Goal: Transaction & Acquisition: Book appointment/travel/reservation

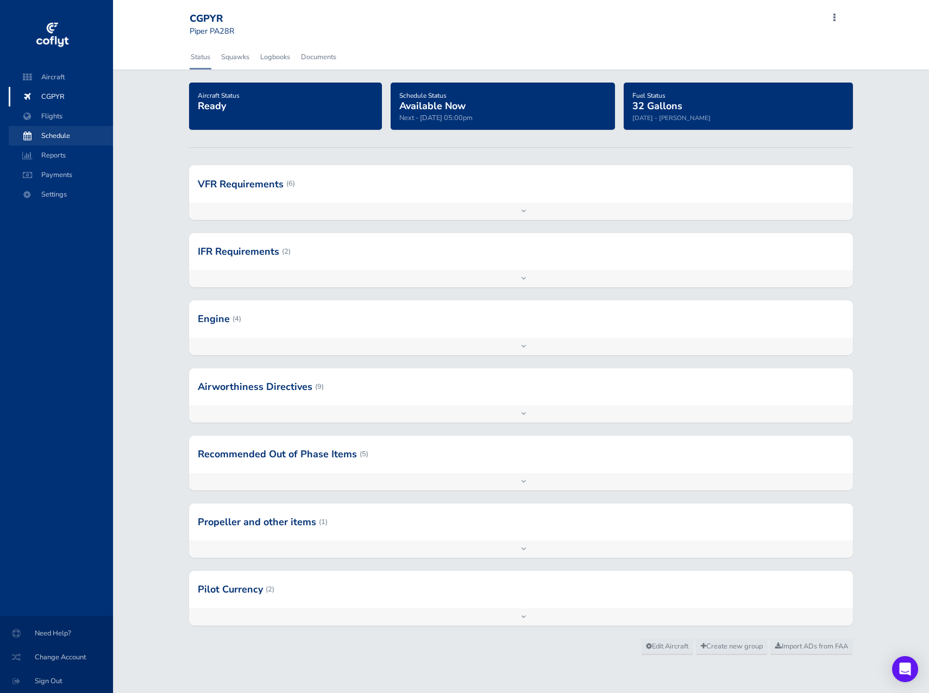
click at [62, 138] on span "Schedule" at bounding box center [61, 136] width 83 height 20
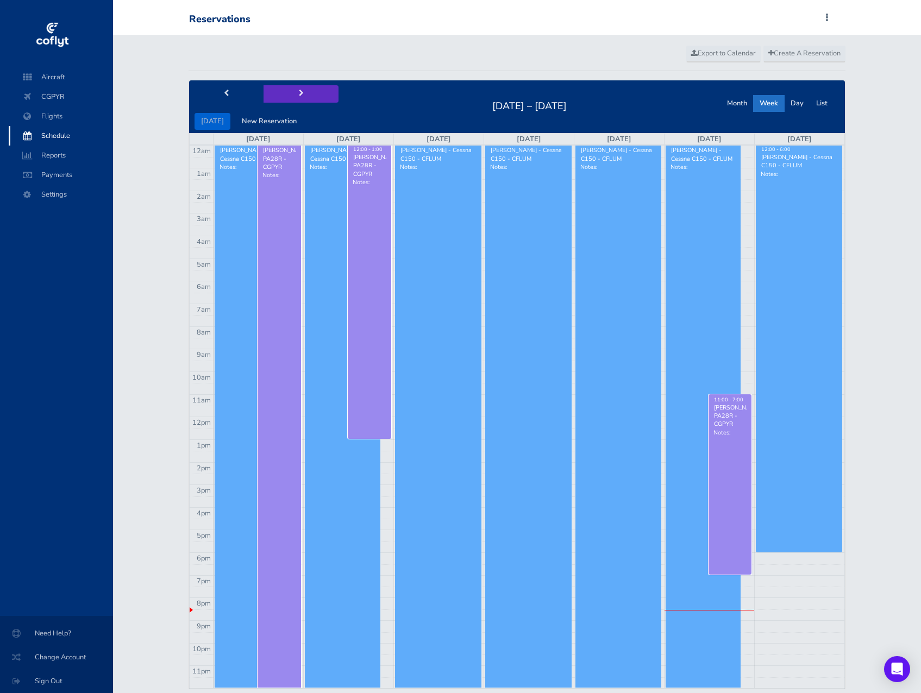
click at [299, 92] on span "next" at bounding box center [301, 93] width 5 height 7
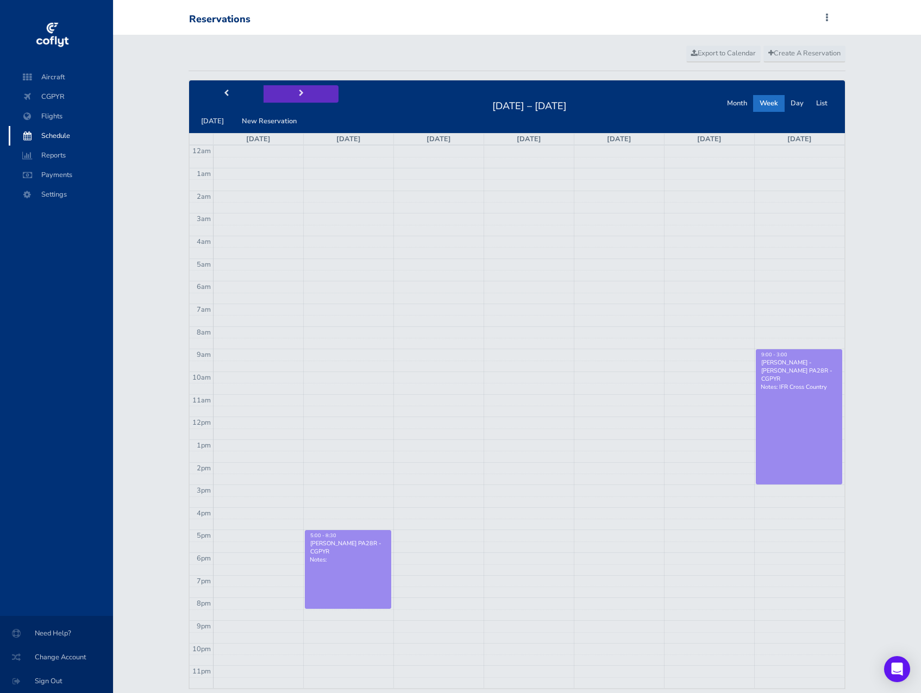
click at [299, 92] on span "next" at bounding box center [301, 93] width 5 height 7
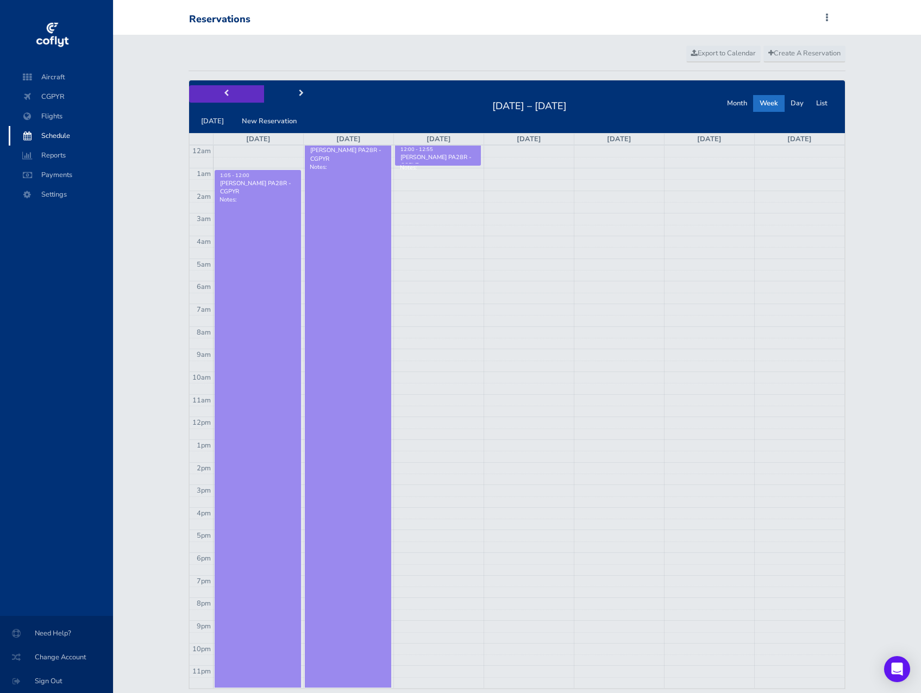
click at [217, 98] on button "prev" at bounding box center [226, 93] width 75 height 17
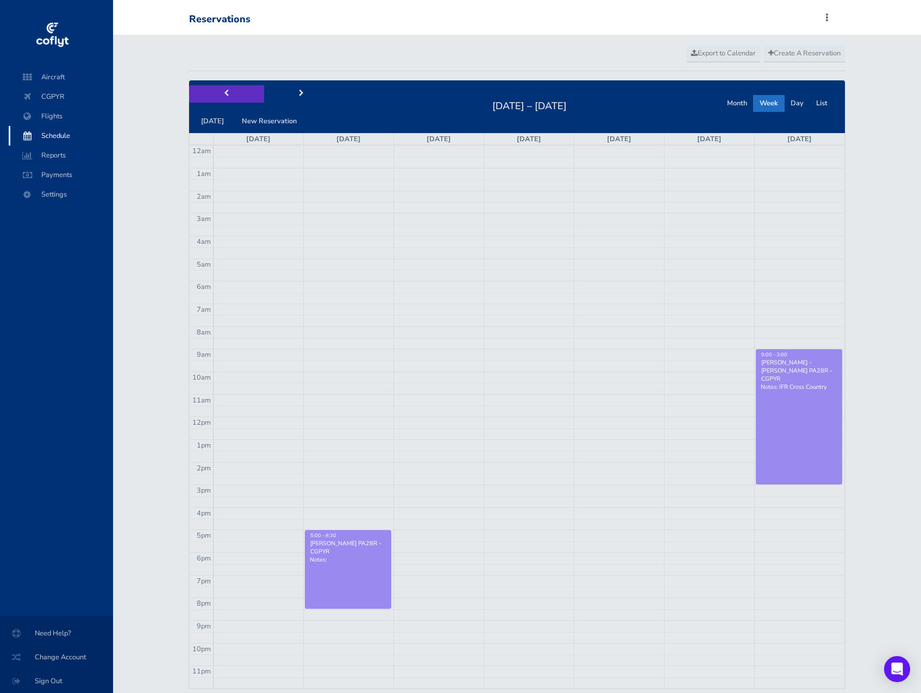
click at [224, 91] on span "prev" at bounding box center [226, 93] width 5 height 7
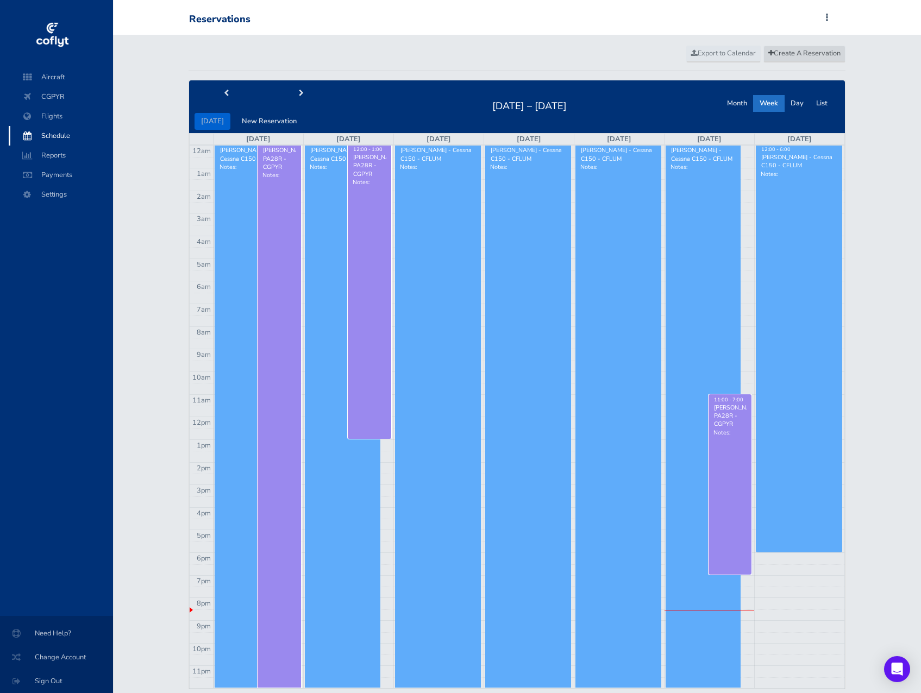
click at [790, 55] on span "Create A Reservation" at bounding box center [804, 53] width 72 height 10
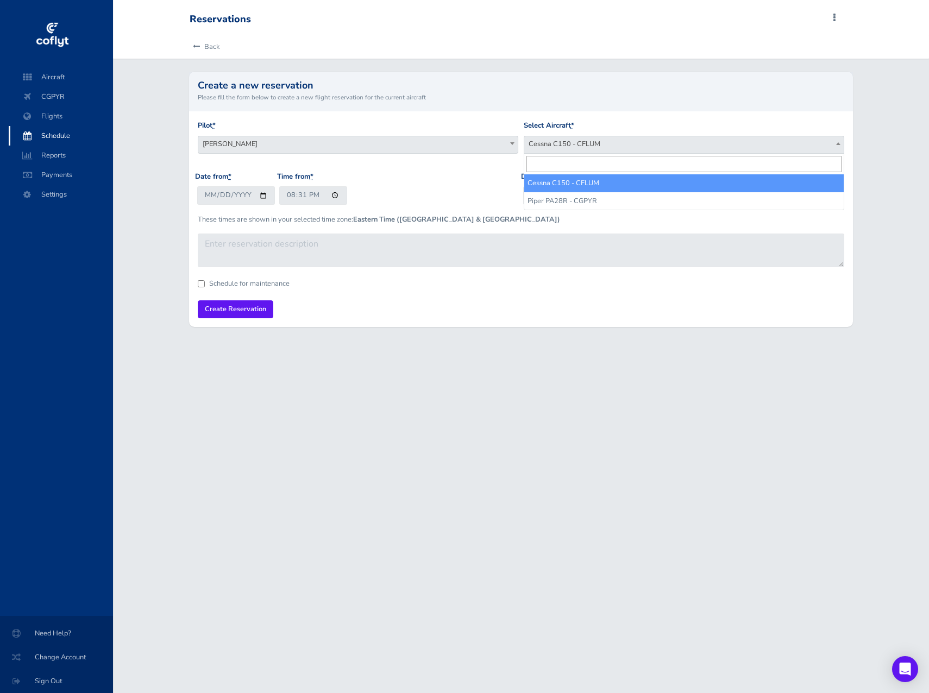
click at [837, 145] on b at bounding box center [838, 143] width 4 height 3
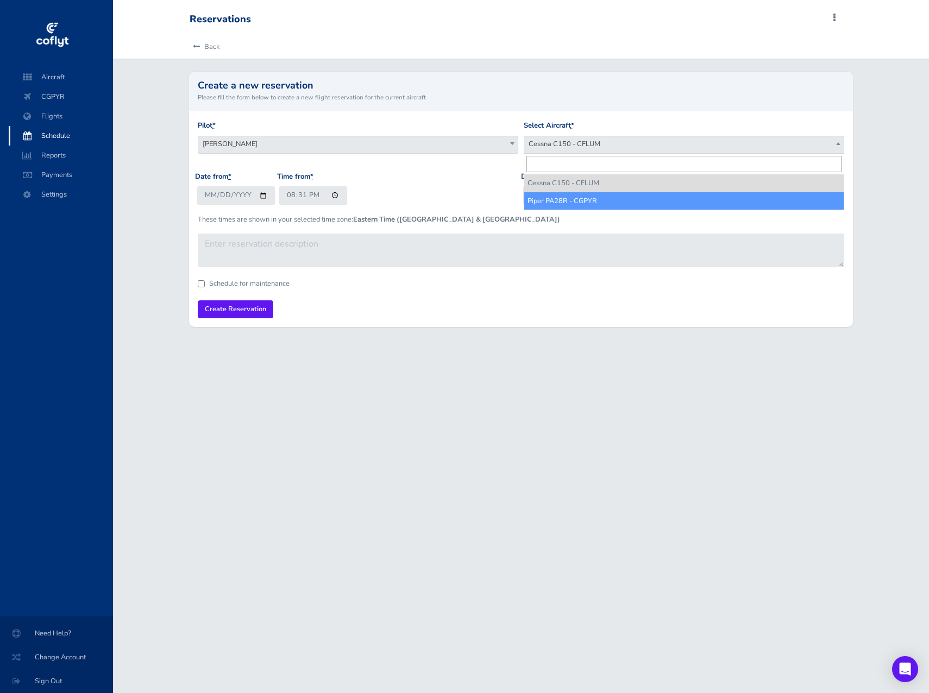
select select "1694"
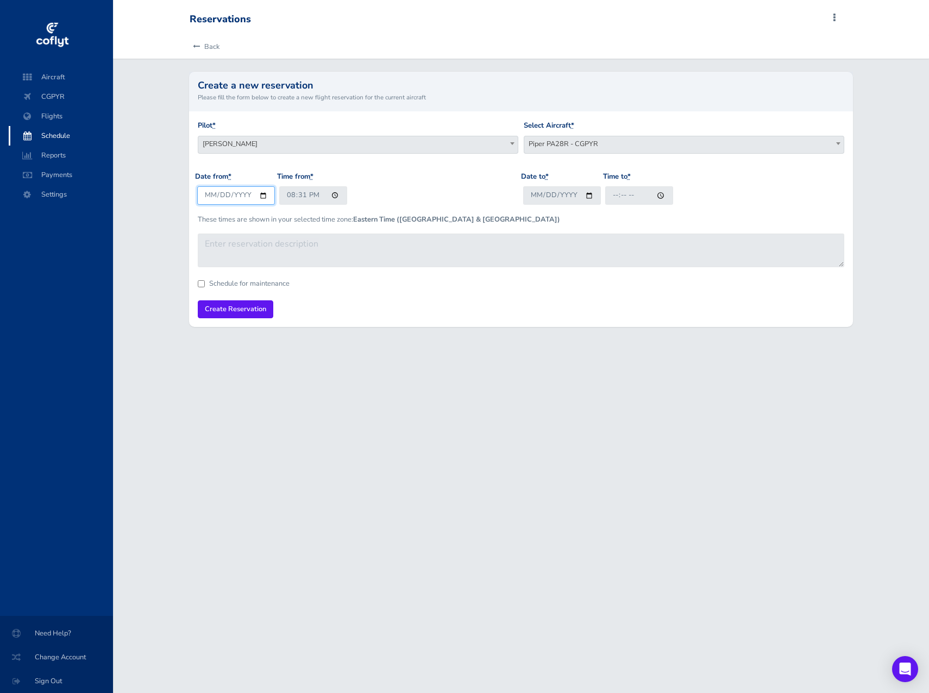
click at [260, 195] on input "[DATE]" at bounding box center [236, 195] width 78 height 18
type input "[DATE]"
click at [332, 193] on input "20:31" at bounding box center [313, 195] width 68 height 18
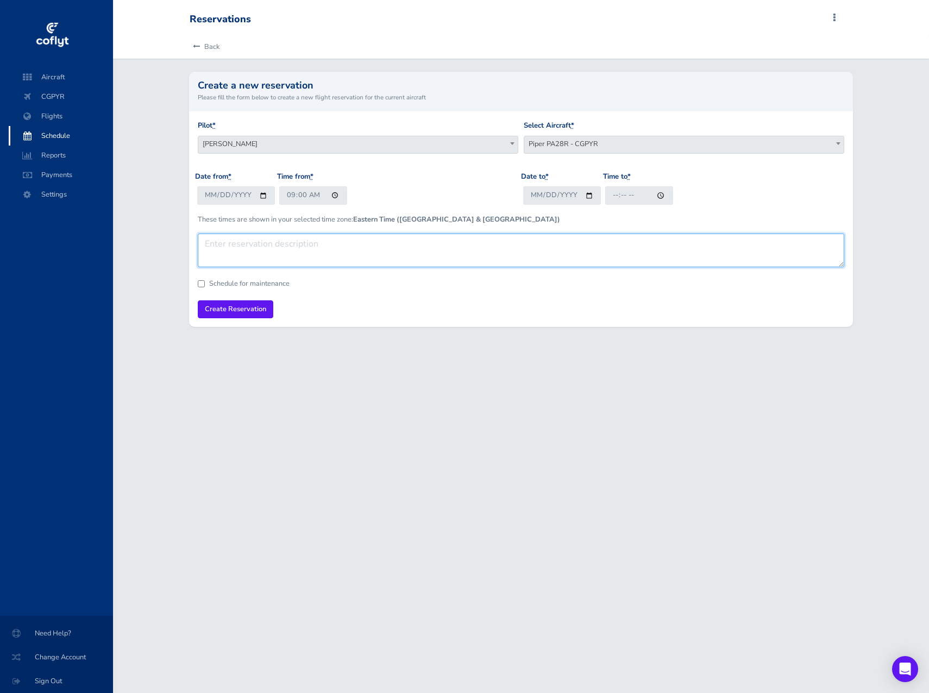
type input "09:00"
click at [424, 256] on textarea at bounding box center [521, 251] width 646 height 34
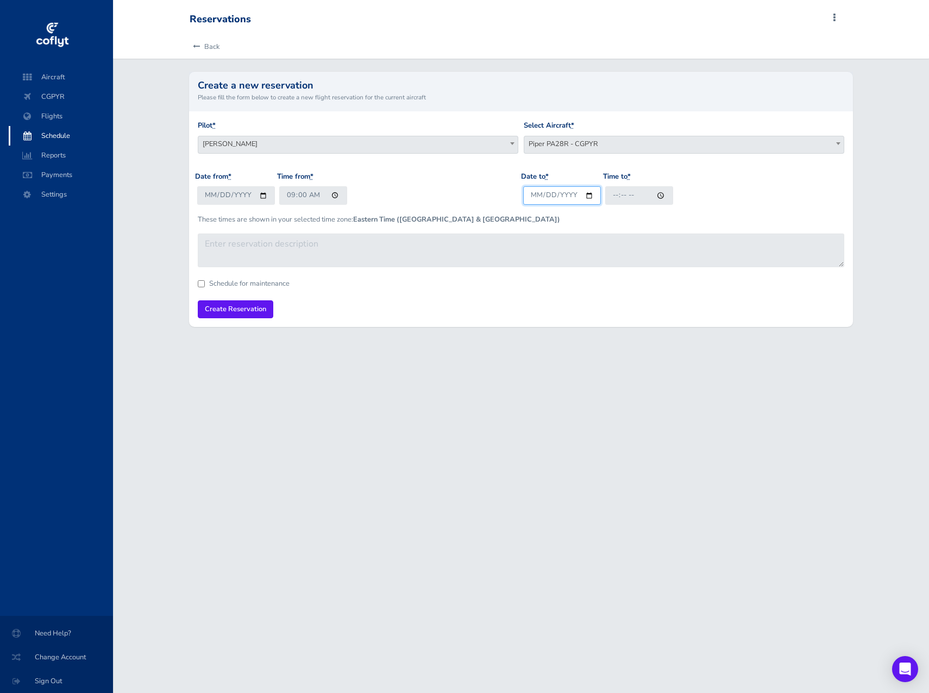
click at [589, 195] on input "Date to *" at bounding box center [562, 195] width 78 height 18
type input "[DATE]"
click at [660, 194] on input "Time to *" at bounding box center [639, 195] width 68 height 18
type input "16:00"
click at [742, 202] on div "Date to * [DATE] Time to * 16:00" at bounding box center [684, 192] width 326 height 42
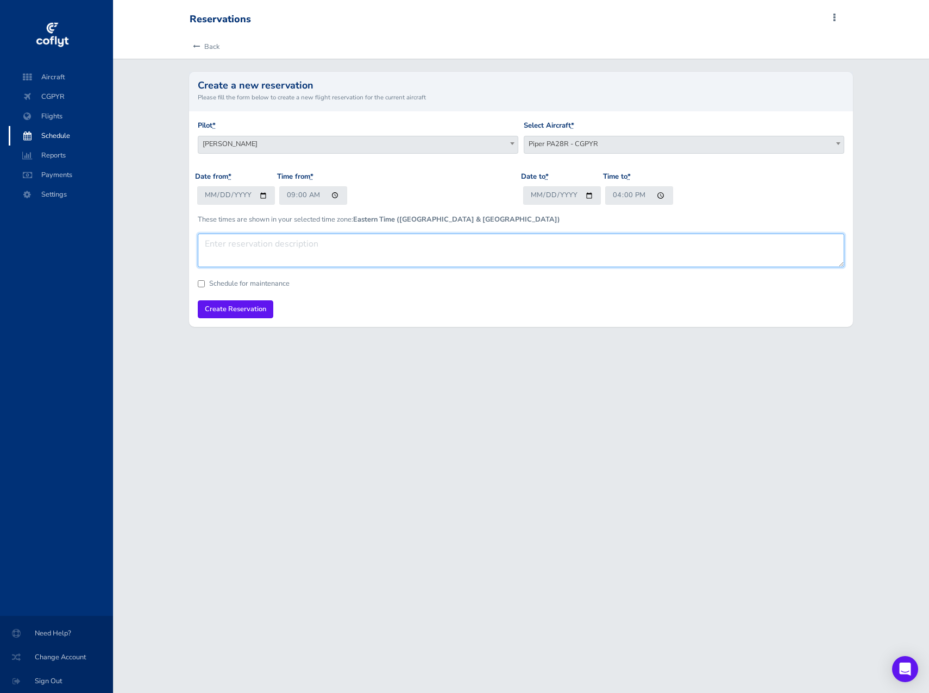
click at [621, 247] on textarea at bounding box center [521, 251] width 646 height 34
type textarea "CYXU"
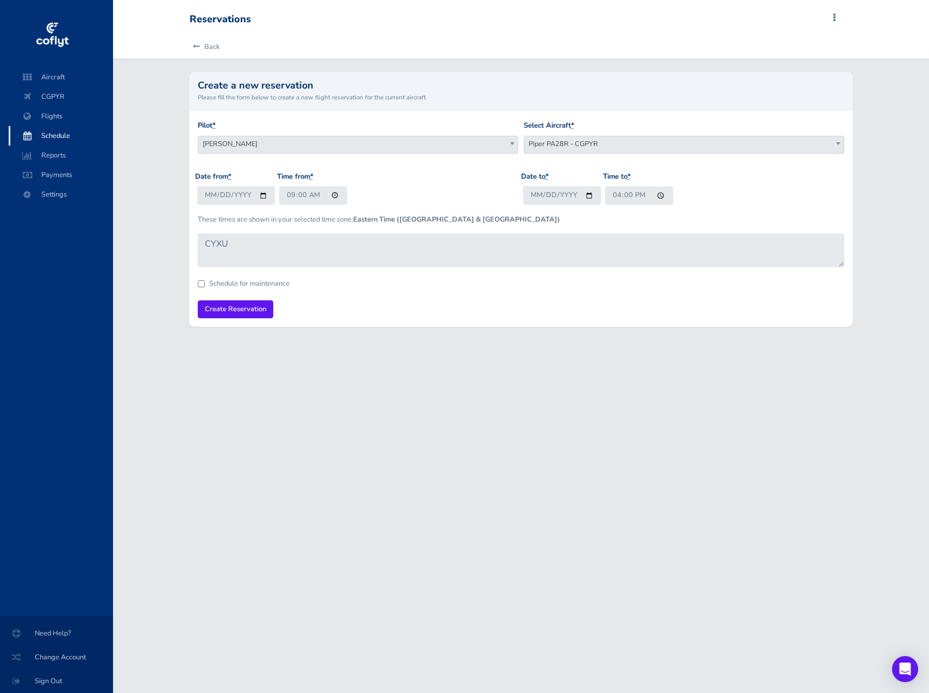
click at [355, 368] on div "Reservations Add Squawk Add Flight Add Reservation S Profile Settings Account U…" at bounding box center [521, 346] width 816 height 693
click at [661, 194] on input "16:00" at bounding box center [639, 195] width 68 height 18
type input "15:00"
click at [742, 204] on div "Date to * [DATE] Time to * 15:00" at bounding box center [684, 192] width 326 height 42
click at [331, 194] on input "09:00" at bounding box center [313, 195] width 68 height 18
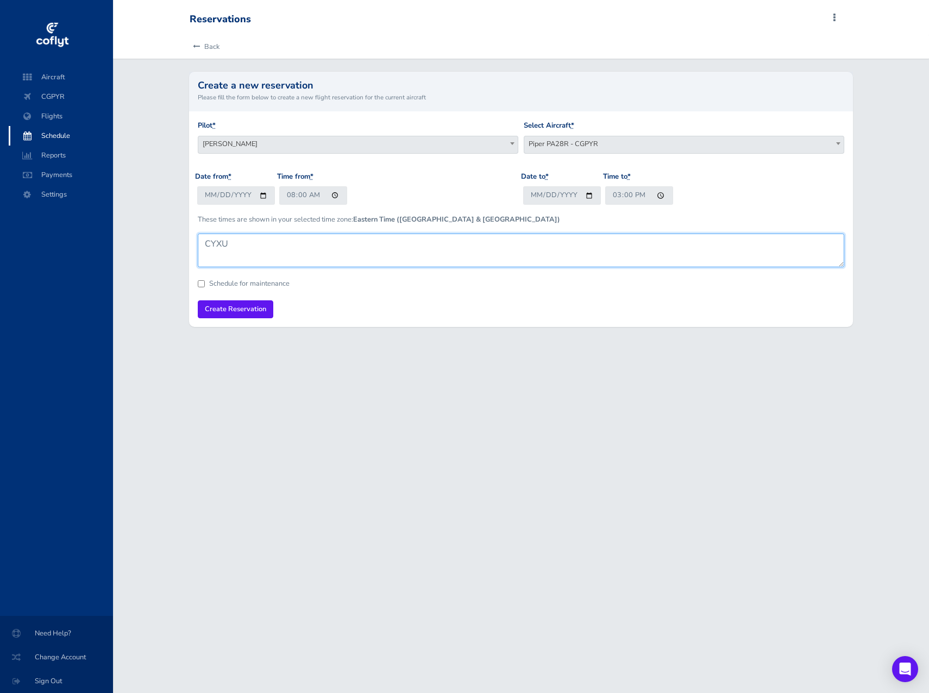
type input "08:00"
click at [572, 251] on textarea "CYXU" at bounding box center [521, 251] width 646 height 34
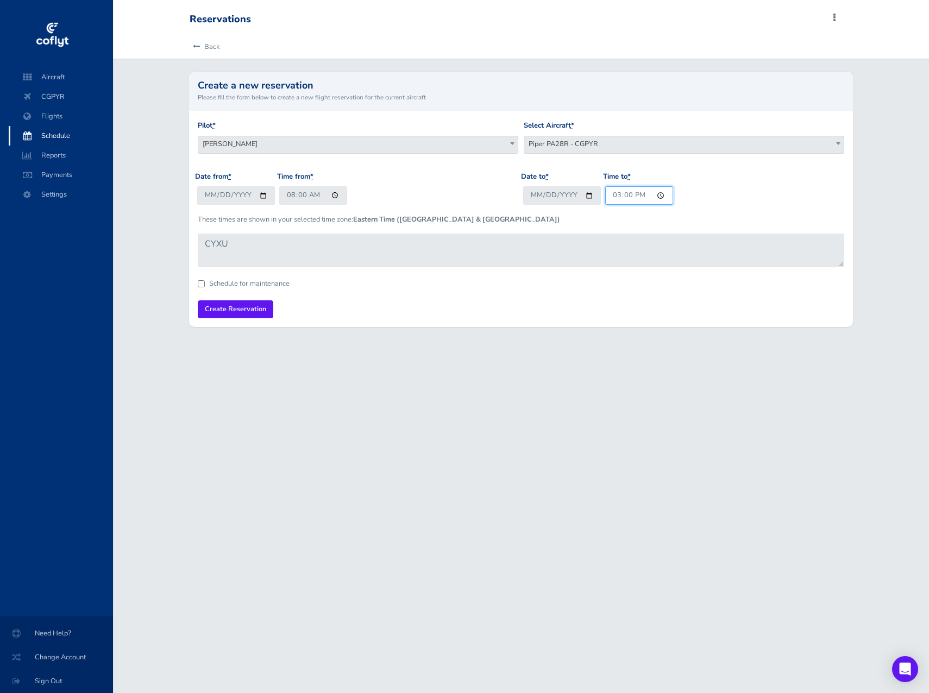
click at [658, 195] on input "15:00" at bounding box center [639, 195] width 68 height 18
type input "14:00"
click at [769, 200] on div "Date to * [DATE] Time to * 14:00" at bounding box center [684, 192] width 326 height 42
click at [626, 192] on input "14:00" at bounding box center [639, 195] width 68 height 18
click at [611, 194] on input "14:00" at bounding box center [639, 195] width 68 height 18
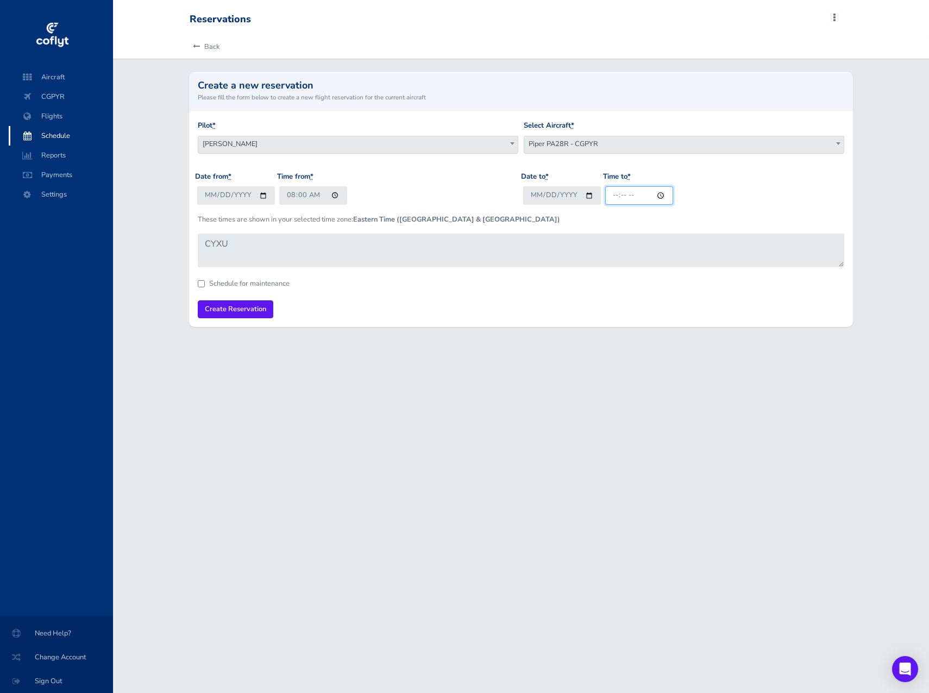
type input "15:00"
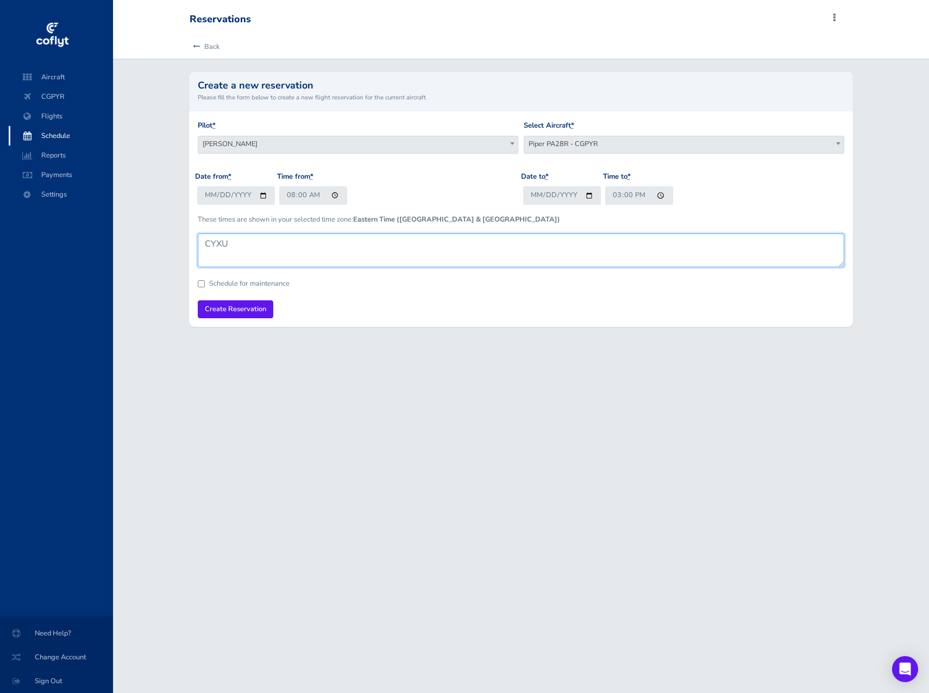
click at [456, 249] on textarea "CYXU" at bounding box center [521, 251] width 646 height 34
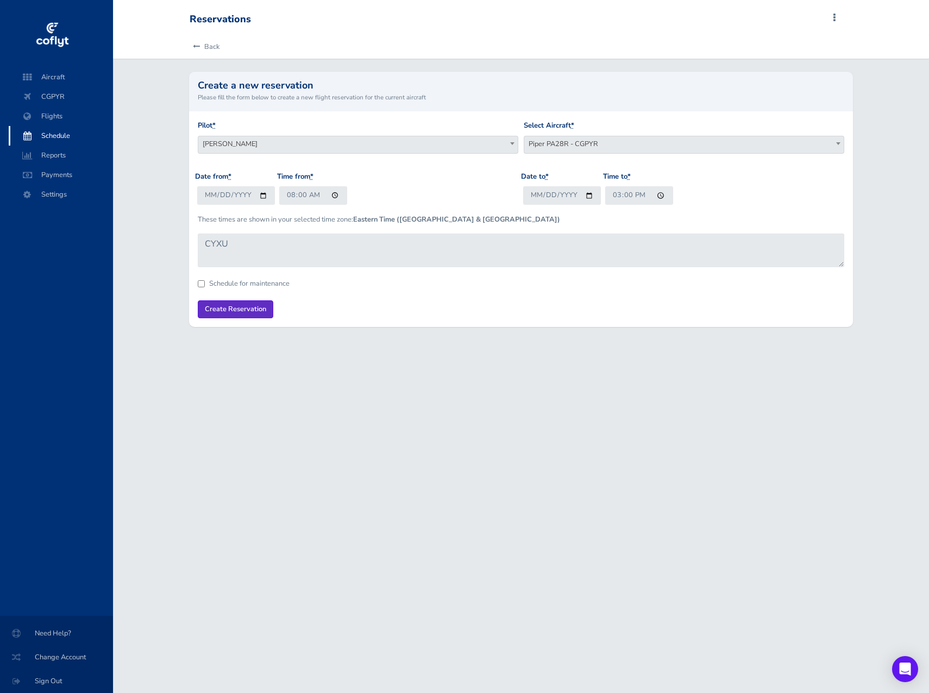
click at [250, 310] on input "Create Reservation" at bounding box center [236, 309] width 76 height 18
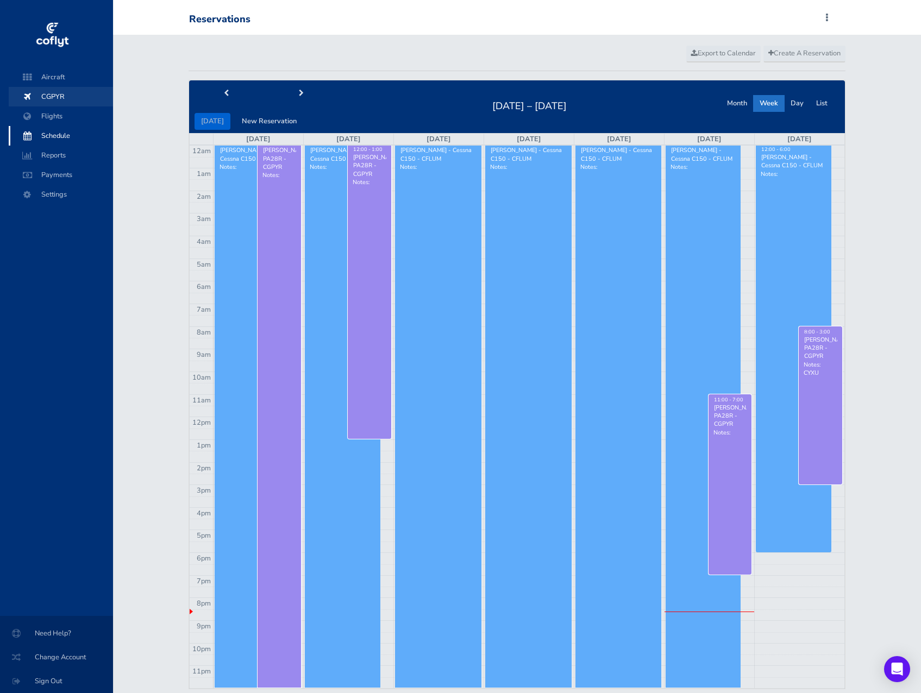
click at [45, 96] on span "CGPYR" at bounding box center [61, 97] width 83 height 20
